Goal: Find specific page/section: Find specific page/section

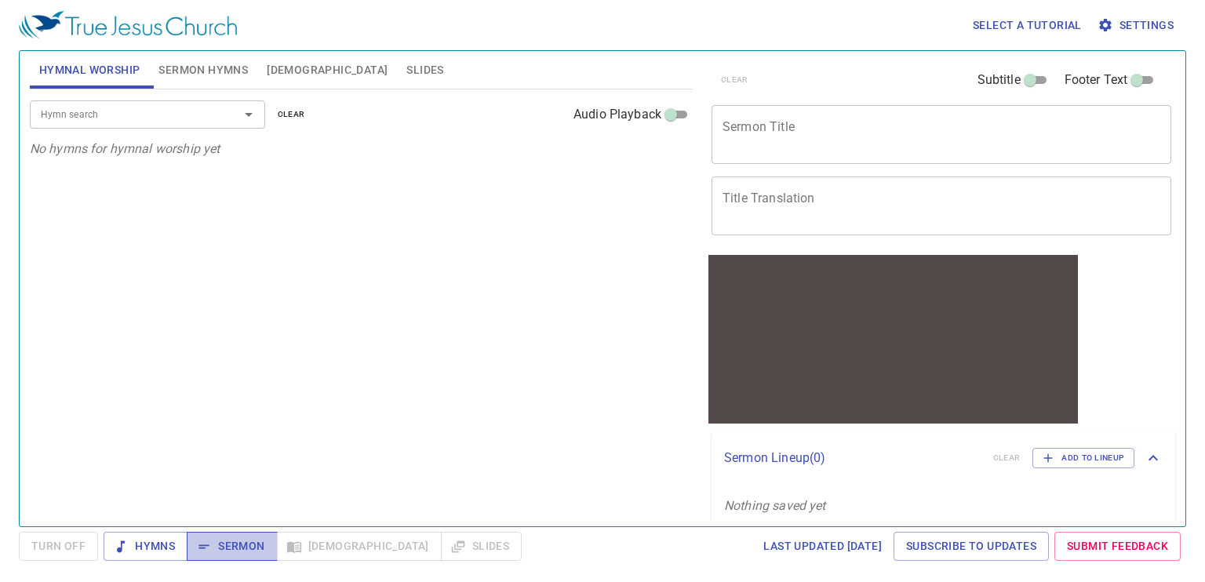
click at [224, 540] on span "Sermon" at bounding box center [231, 546] width 65 height 20
click at [130, 546] on span "Hymns" at bounding box center [145, 546] width 59 height 20
click at [210, 539] on icon "button" at bounding box center [204, 547] width 16 height 16
click at [226, 542] on span "Sermon" at bounding box center [231, 546] width 65 height 20
click at [221, 551] on span "Sermon" at bounding box center [231, 546] width 65 height 20
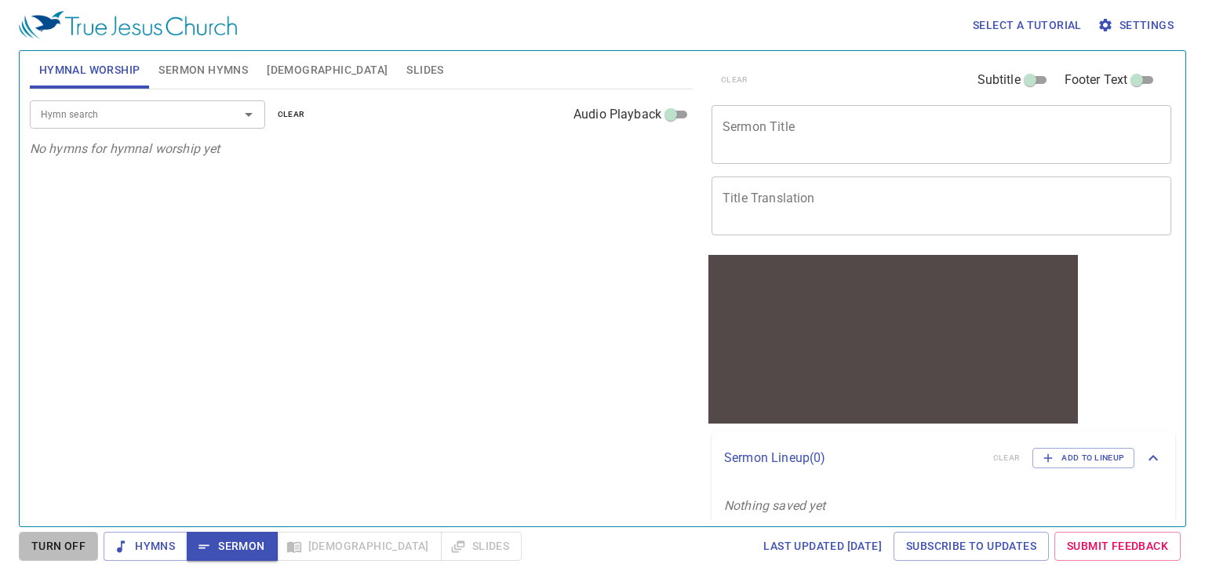
click at [71, 555] on span "Turn Off" at bounding box center [58, 546] width 54 height 20
click at [227, 540] on span "Sermon" at bounding box center [231, 546] width 65 height 20
click at [94, 111] on input "Hymn search" at bounding box center [125, 114] width 180 height 18
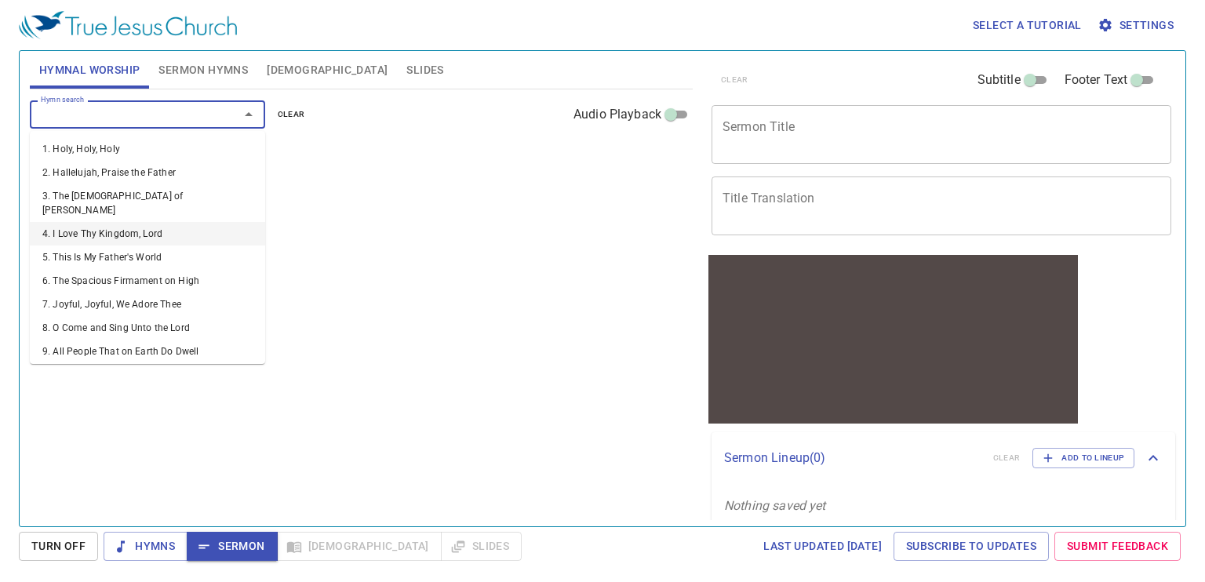
click at [75, 222] on li "4. I Love Thy Kingdom, Lord" at bounding box center [147, 234] width 235 height 24
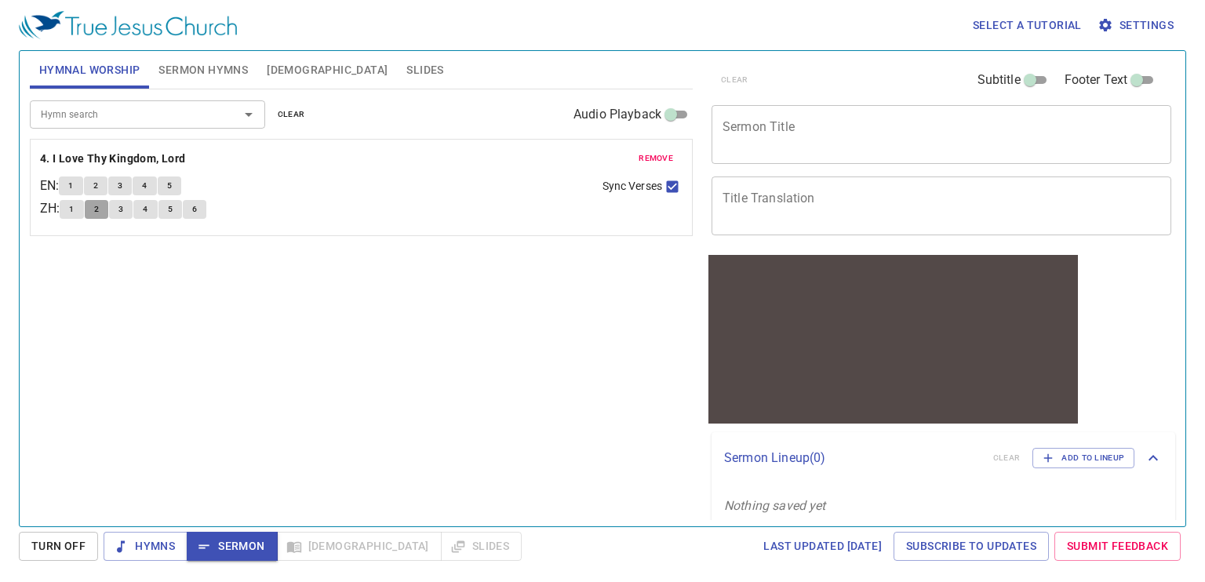
click at [104, 209] on button "2" at bounding box center [97, 209] width 24 height 19
